Goal: Task Accomplishment & Management: Manage account settings

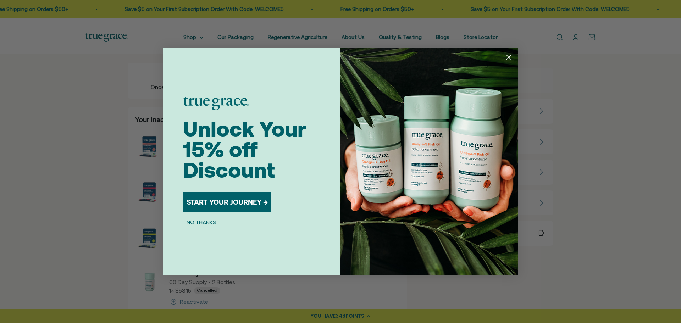
click at [509, 58] on circle "Close dialog" at bounding box center [509, 57] width 12 height 12
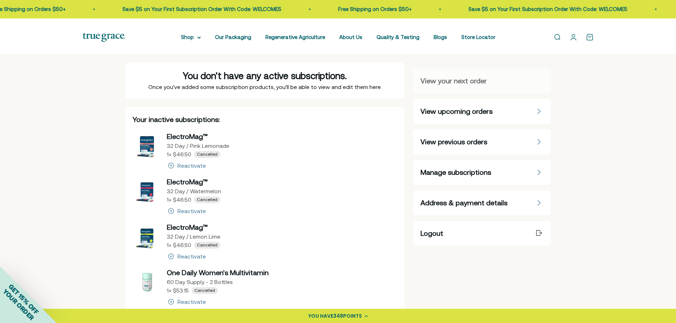
click at [573, 40] on link "Open account page" at bounding box center [574, 37] width 8 height 8
